Goal: Find specific page/section: Find specific page/section

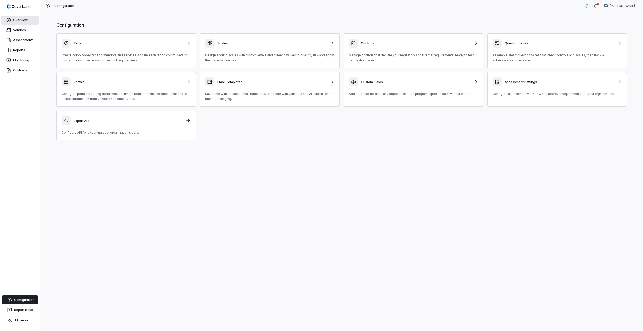
click at [14, 16] on link "Overview" at bounding box center [20, 20] width 38 height 9
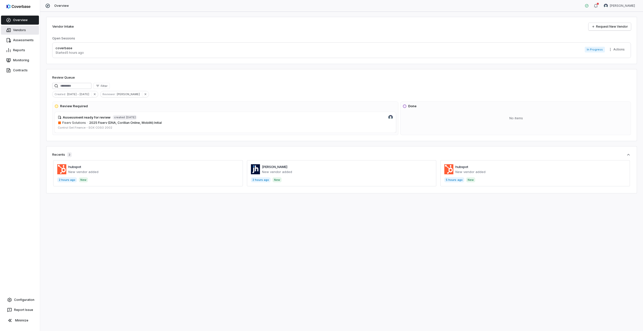
click at [16, 31] on link "Vendors" at bounding box center [20, 30] width 38 height 9
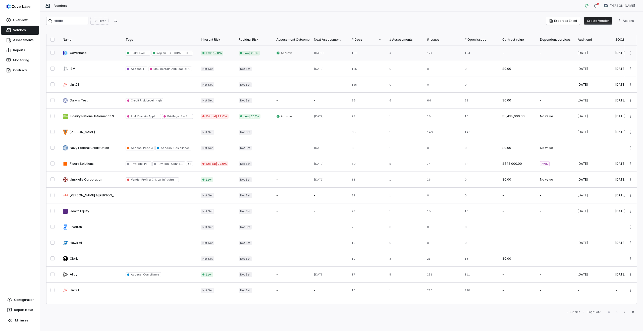
click at [102, 55] on link at bounding box center [90, 53] width 63 height 16
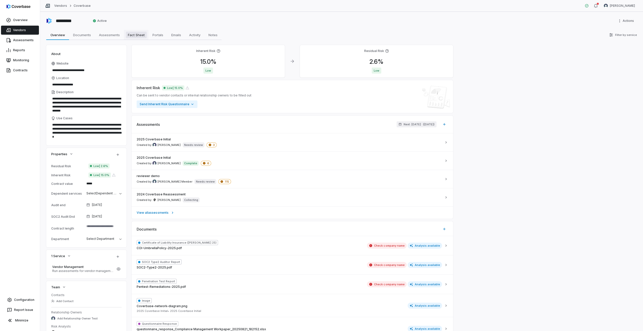
click at [130, 36] on span "Fact Sheet" at bounding box center [136, 35] width 21 height 7
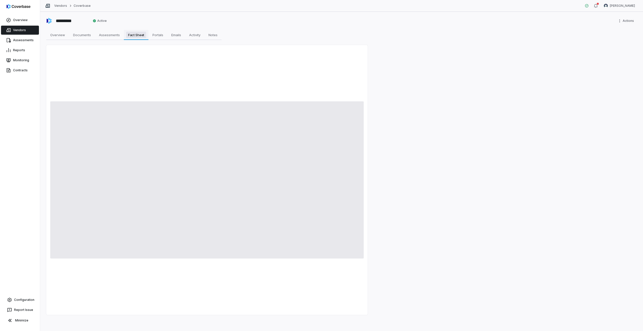
type textarea "*"
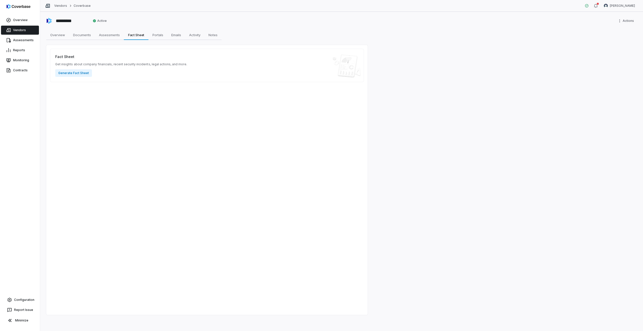
click at [23, 30] on link "Vendors" at bounding box center [20, 30] width 38 height 9
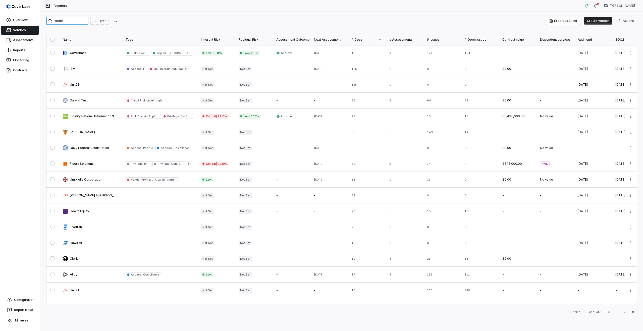
click at [65, 22] on input "search" at bounding box center [67, 21] width 42 height 8
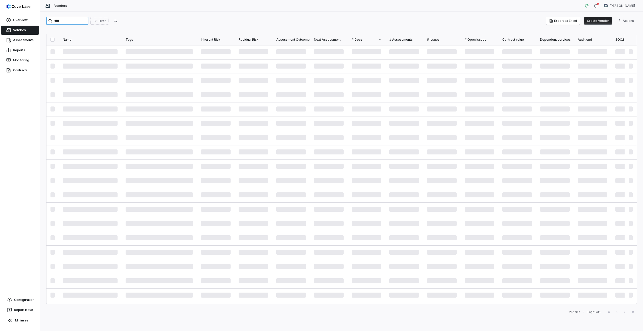
type input "*****"
click at [90, 50] on link at bounding box center [90, 53] width 63 height 16
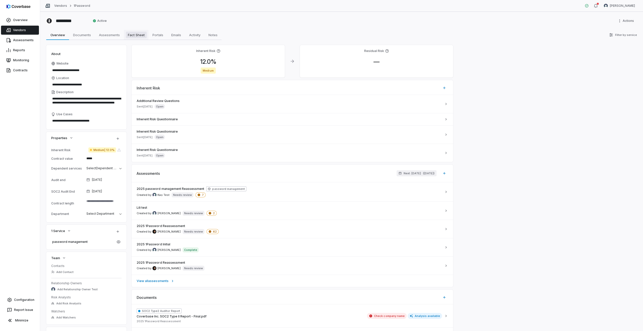
click at [137, 34] on span "Fact Sheet" at bounding box center [136, 35] width 21 height 7
type textarea "*"
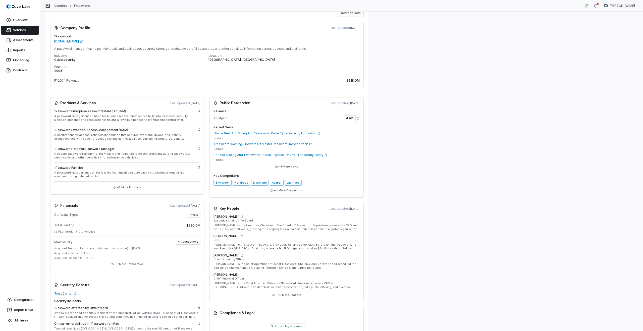
scroll to position [41, 0]
drag, startPoint x: 217, startPoint y: 126, endPoint x: 245, endPoint y: 129, distance: 28.0
click at [245, 129] on div "Recent News Oracle Red Bull Racing And 1Password Drive Cybersecurity Innovation…" at bounding box center [286, 146] width 146 height 44
click at [280, 164] on button "+ 6 More News" at bounding box center [286, 165] width 26 height 9
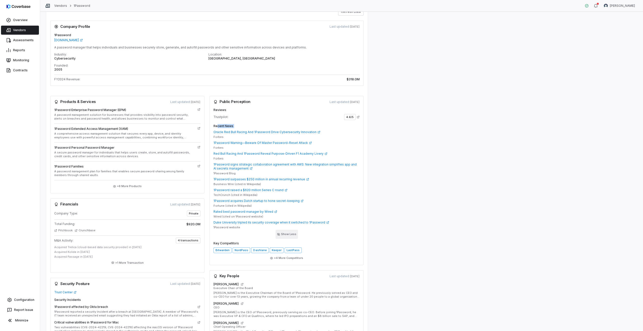
click at [289, 236] on button "Show Less" at bounding box center [286, 234] width 22 height 9
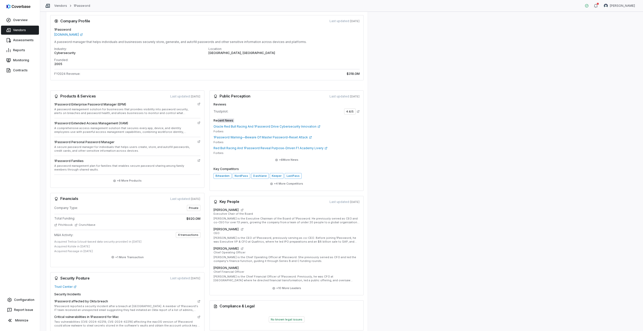
scroll to position [40, 0]
